Goal: Task Accomplishment & Management: Manage account settings

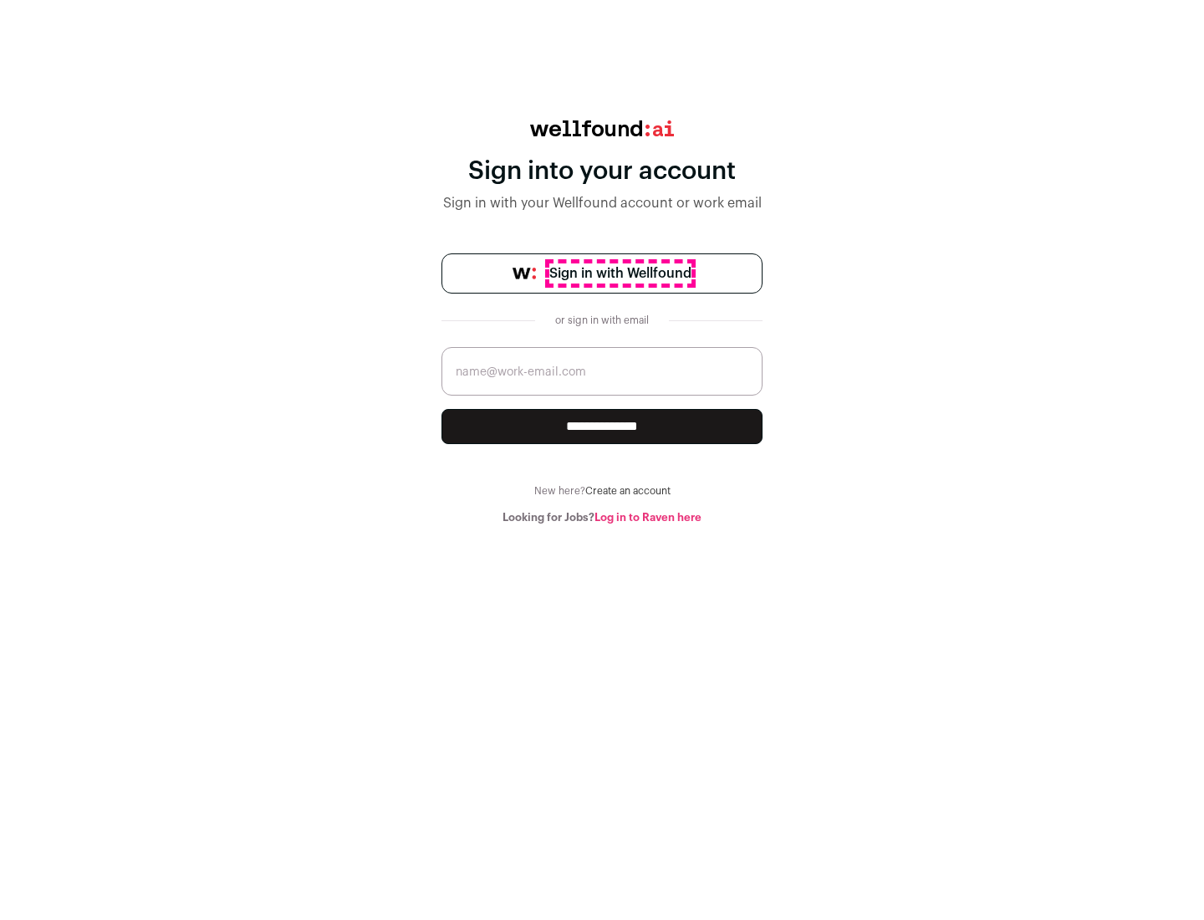
click at [620, 274] on span "Sign in with Wellfound" at bounding box center [621, 273] width 142 height 20
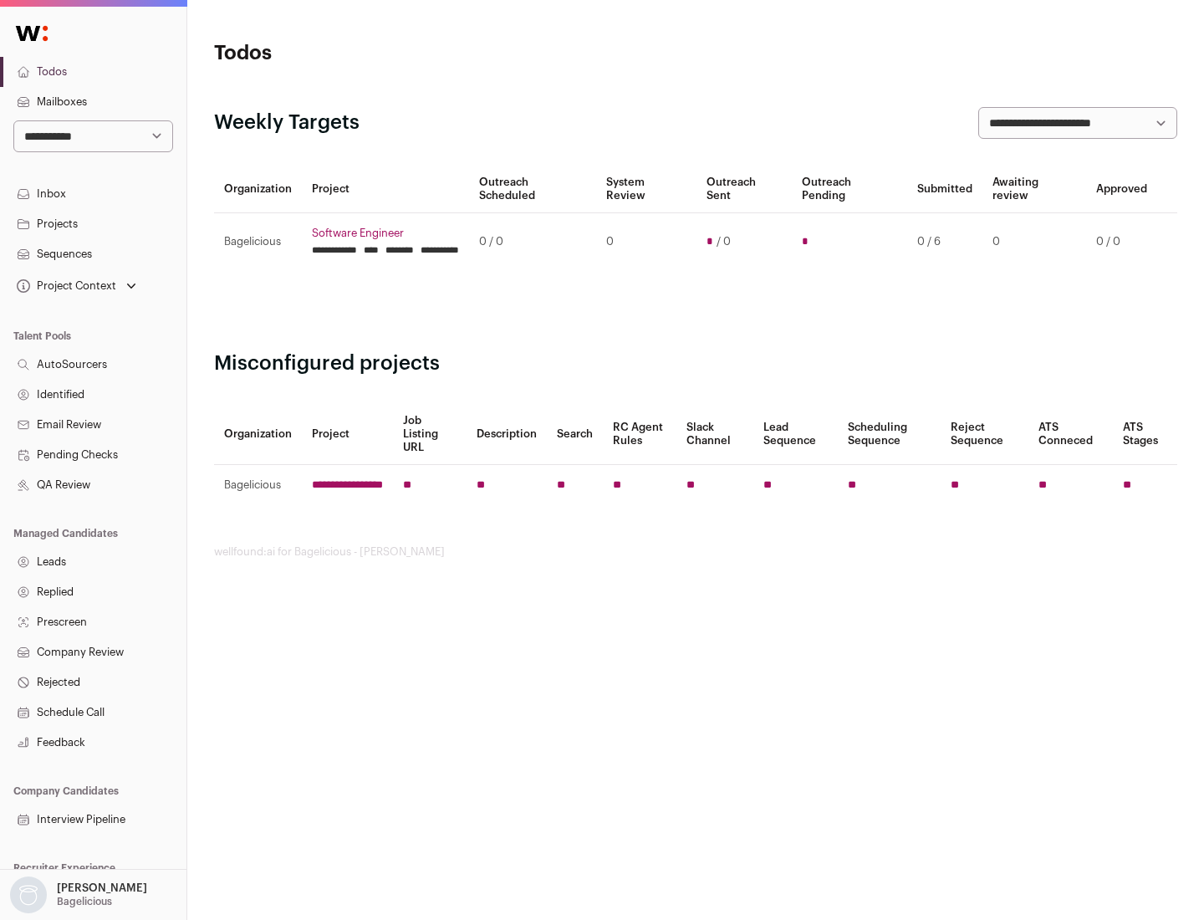
click at [93, 223] on link "Projects" at bounding box center [93, 224] width 187 height 30
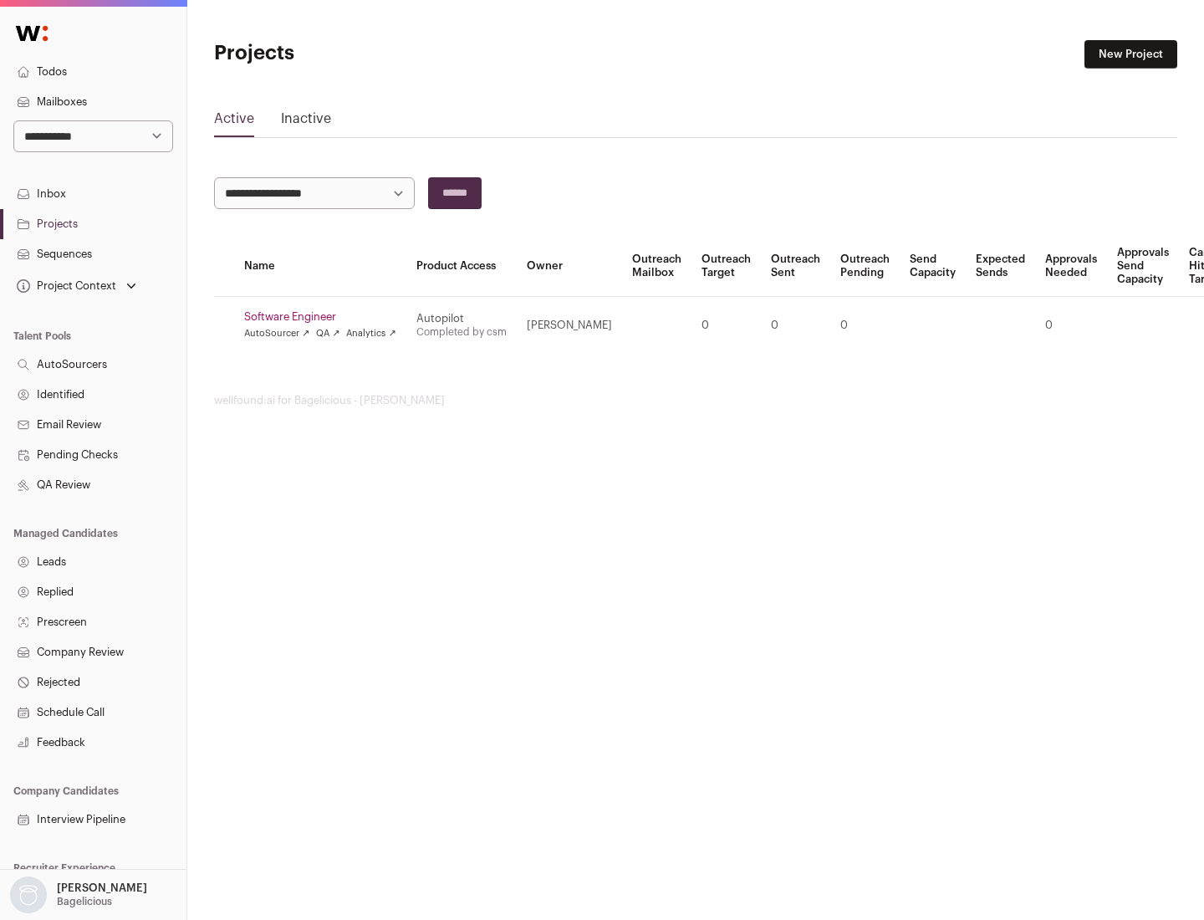
click at [325, 317] on link "Software Engineer" at bounding box center [320, 316] width 152 height 13
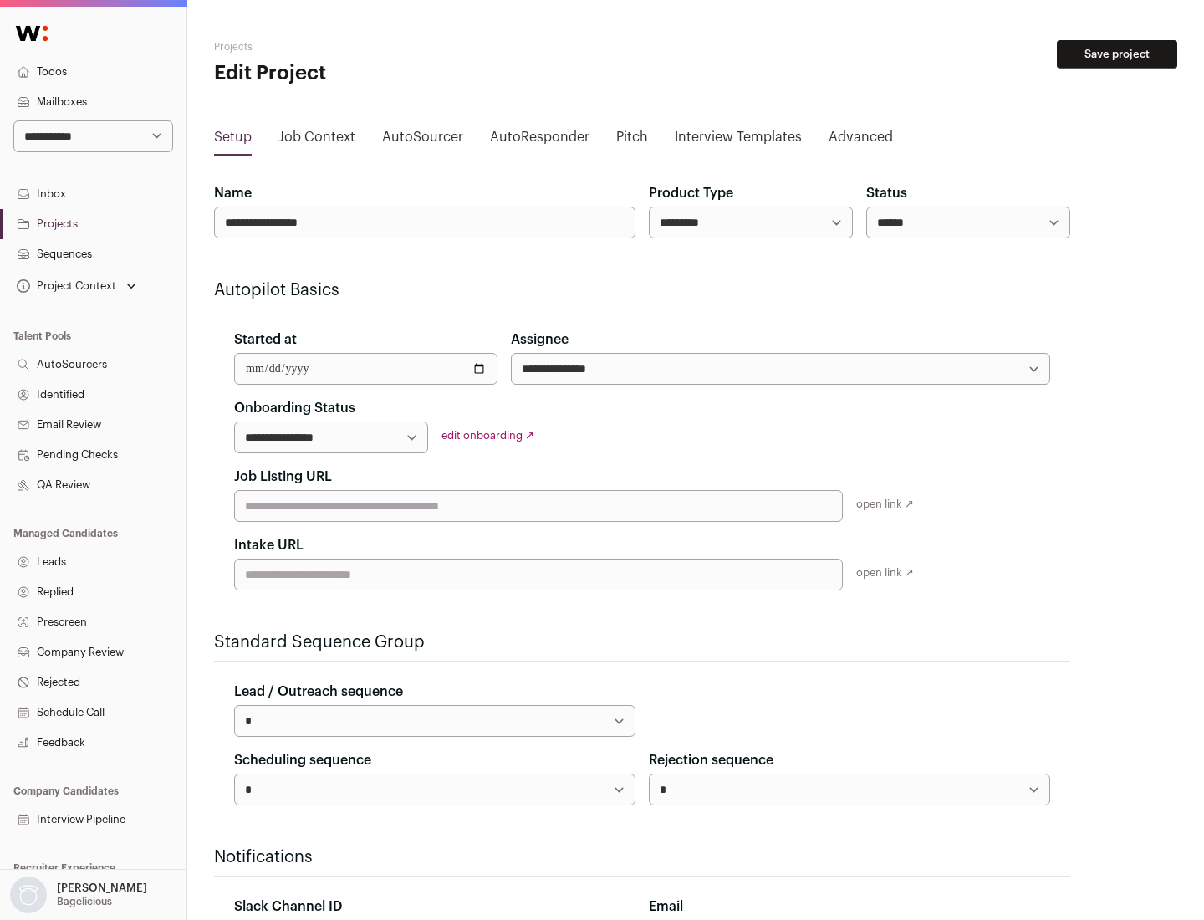
click at [1117, 54] on button "Save project" at bounding box center [1117, 54] width 120 height 28
